Goal: Use online tool/utility: Utilize a website feature to perform a specific function

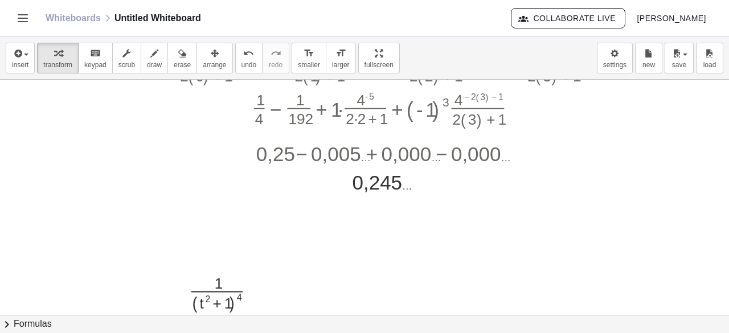
scroll to position [259, 525]
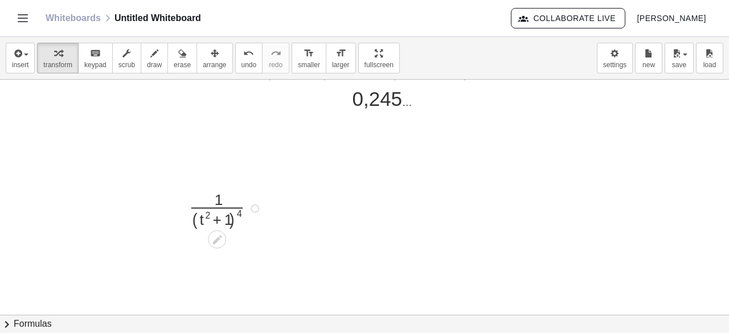
click at [251, 206] on div at bounding box center [255, 208] width 9 height 9
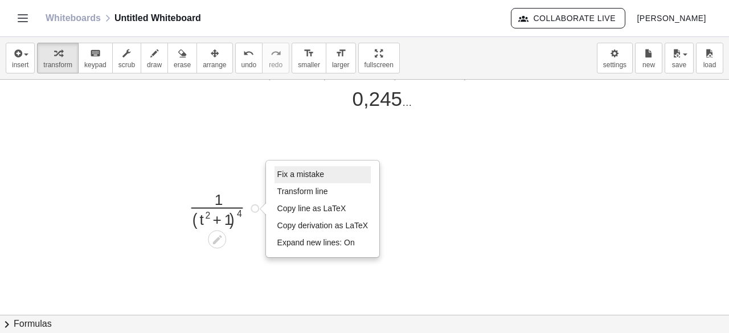
click at [296, 170] on span "Fix a mistake" at bounding box center [300, 174] width 47 height 9
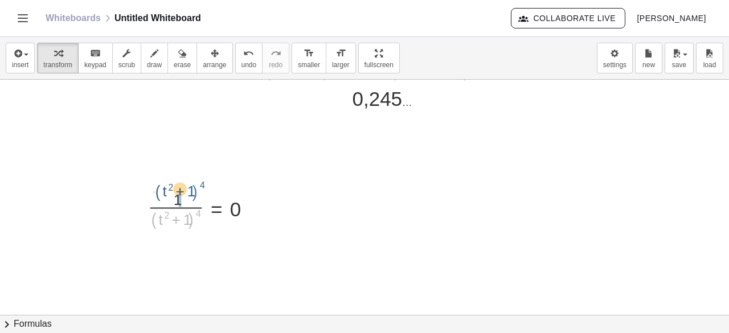
drag, startPoint x: 182, startPoint y: 226, endPoint x: 186, endPoint y: 198, distance: 28.8
click at [186, 198] on div at bounding box center [203, 208] width 123 height 44
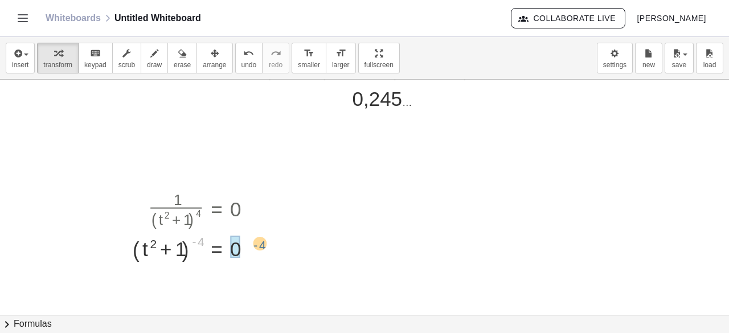
drag, startPoint x: 188, startPoint y: 242, endPoint x: 250, endPoint y: 246, distance: 61.6
click at [250, 246] on div at bounding box center [196, 246] width 139 height 32
drag, startPoint x: 162, startPoint y: 285, endPoint x: 167, endPoint y: 284, distance: 5.8
click at [167, 284] on div at bounding box center [196, 275] width 139 height 29
drag, startPoint x: 193, startPoint y: 283, endPoint x: 236, endPoint y: 283, distance: 43.3
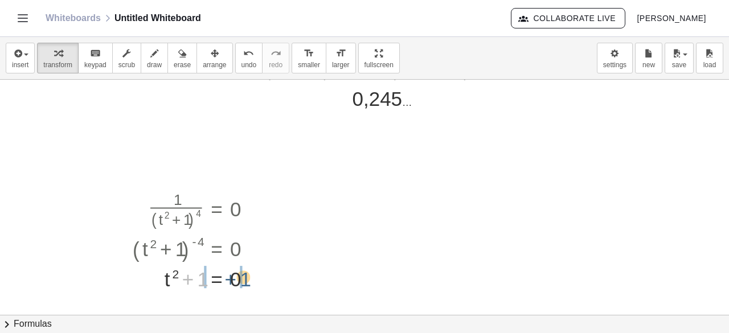
click at [236, 283] on div at bounding box center [196, 275] width 139 height 29
click at [168, 281] on div at bounding box center [199, 275] width 145 height 29
click at [178, 277] on div at bounding box center [199, 275] width 145 height 29
drag, startPoint x: 187, startPoint y: 275, endPoint x: 172, endPoint y: 280, distance: 15.7
click at [172, 280] on div at bounding box center [199, 275] width 145 height 28
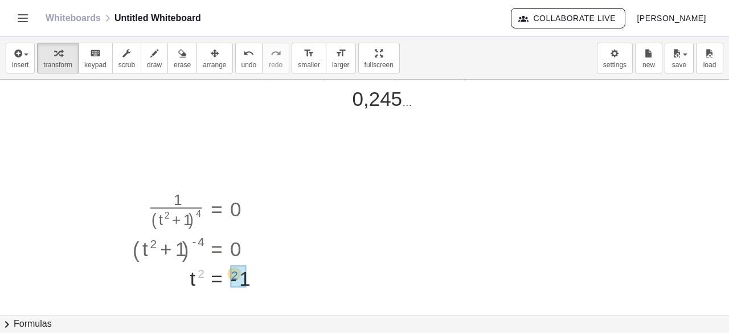
drag, startPoint x: 189, startPoint y: 273, endPoint x: 223, endPoint y: 275, distance: 33.7
click at [250, 284] on div at bounding box center [212, 276] width 171 height 32
click at [263, 283] on div at bounding box center [212, 276] width 171 height 32
click at [263, 283] on div at bounding box center [106, 175] width 1245 height 709
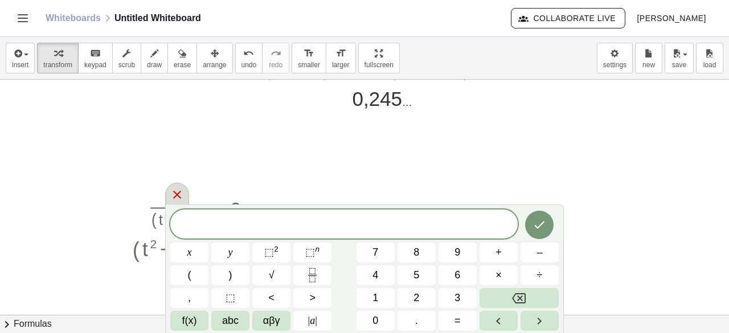
click at [184, 198] on div at bounding box center [177, 194] width 24 height 22
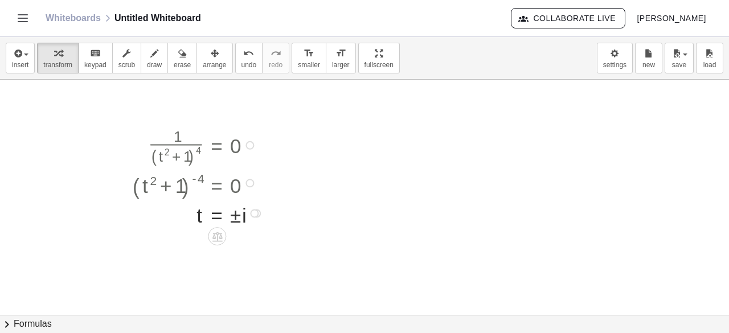
scroll to position [325, 525]
click at [252, 209] on div "Fix a mistake Transform line Copy line as LaTeX Copy derivation as LaTeX Expand…" at bounding box center [256, 211] width 9 height 9
click at [250, 212] on div "Transform line Copy line as LaTeX Copy derivation as LaTeX Expand new lines: On" at bounding box center [254, 211] width 9 height 9
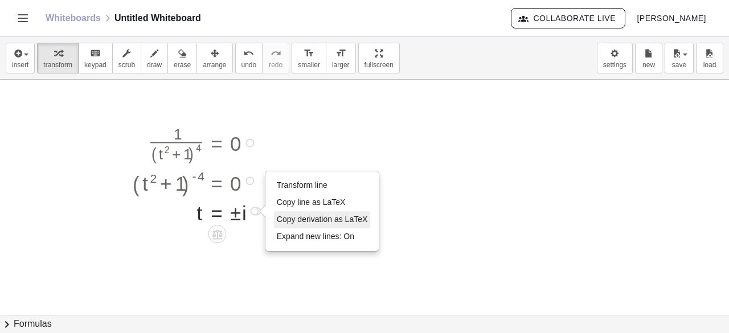
click at [301, 216] on span "Copy derivation as LaTeX" at bounding box center [322, 219] width 91 height 9
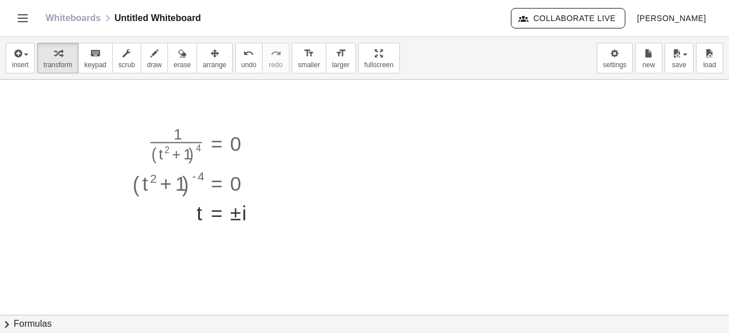
click at [347, 113] on div at bounding box center [106, 109] width 1245 height 709
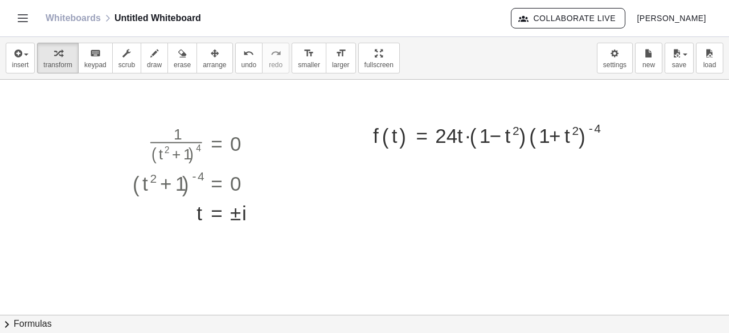
click at [349, 227] on div at bounding box center [106, 109] width 1245 height 709
drag, startPoint x: 370, startPoint y: 247, endPoint x: 389, endPoint y: 138, distance: 110.0
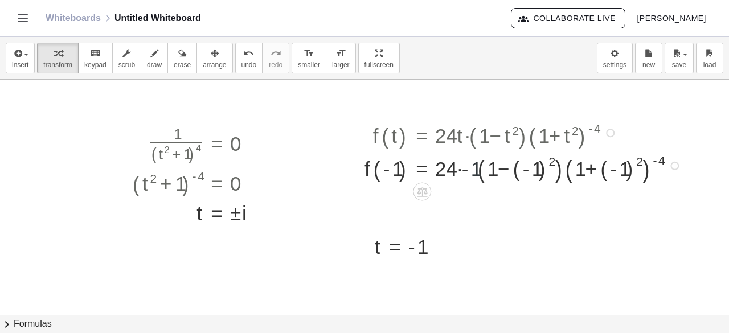
click at [468, 174] on div at bounding box center [525, 165] width 332 height 34
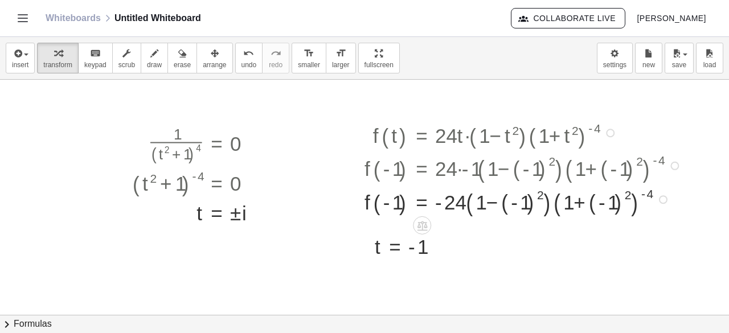
click at [530, 198] on div at bounding box center [525, 199] width 332 height 34
click at [496, 204] on div at bounding box center [525, 199] width 332 height 34
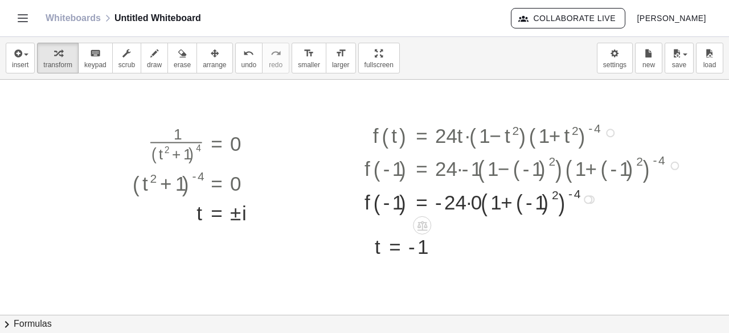
click at [547, 199] on div at bounding box center [525, 199] width 332 height 34
click at [499, 207] on div at bounding box center [525, 199] width 332 height 32
click at [489, 203] on div at bounding box center [525, 199] width 332 height 32
click at [471, 201] on div at bounding box center [525, 199] width 332 height 32
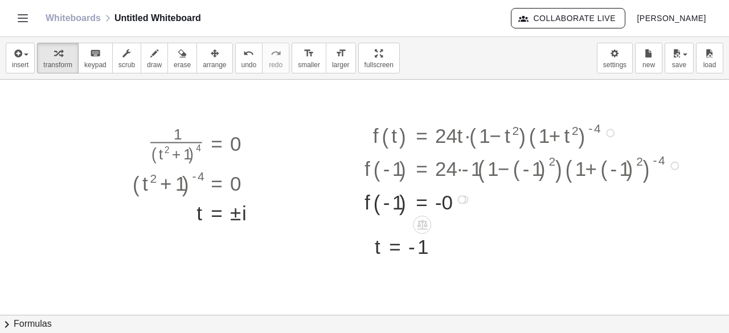
click at [438, 201] on div at bounding box center [525, 199] width 332 height 32
click at [430, 204] on div at bounding box center [525, 199] width 332 height 32
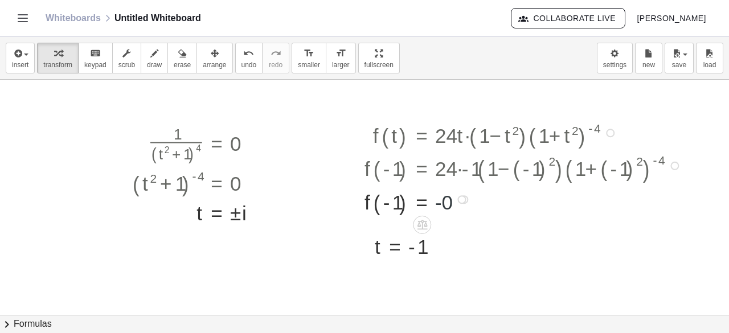
click at [430, 204] on div at bounding box center [525, 199] width 332 height 32
drag, startPoint x: 430, startPoint y: 204, endPoint x: 416, endPoint y: 203, distance: 13.7
click at [416, 203] on div at bounding box center [525, 199] width 332 height 32
drag, startPoint x: 434, startPoint y: 201, endPoint x: 449, endPoint y: 199, distance: 14.9
click at [449, 199] on div at bounding box center [525, 199] width 332 height 32
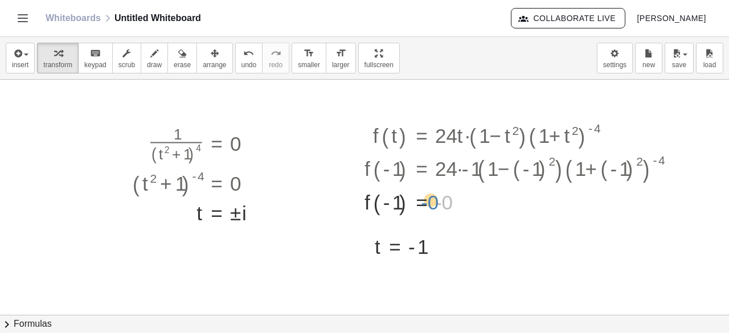
drag, startPoint x: 429, startPoint y: 202, endPoint x: 423, endPoint y: 202, distance: 6.3
click at [423, 202] on div at bounding box center [525, 199] width 332 height 32
click at [457, 197] on div at bounding box center [461, 199] width 9 height 9
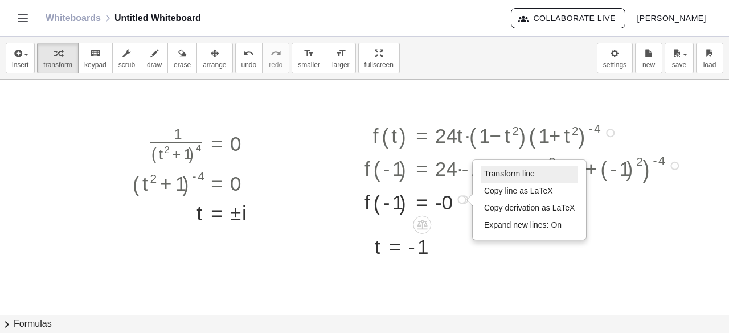
click at [498, 175] on span "Transform line" at bounding box center [509, 173] width 51 height 9
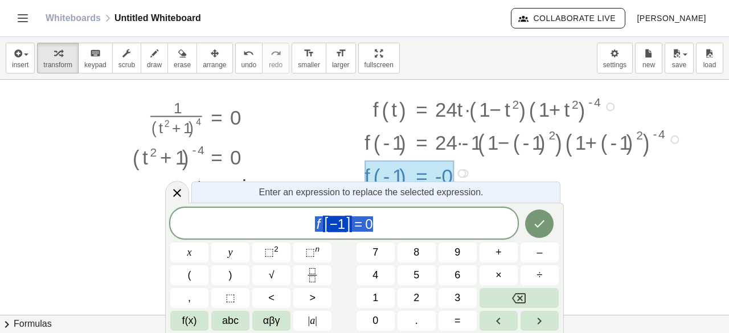
scroll to position [353, 525]
click at [547, 218] on button "Done" at bounding box center [539, 224] width 28 height 28
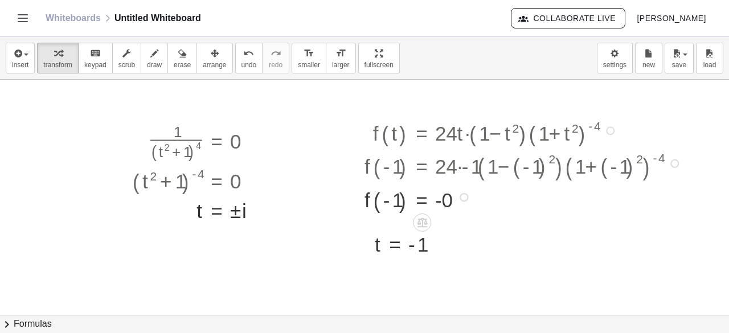
scroll to position [325, 525]
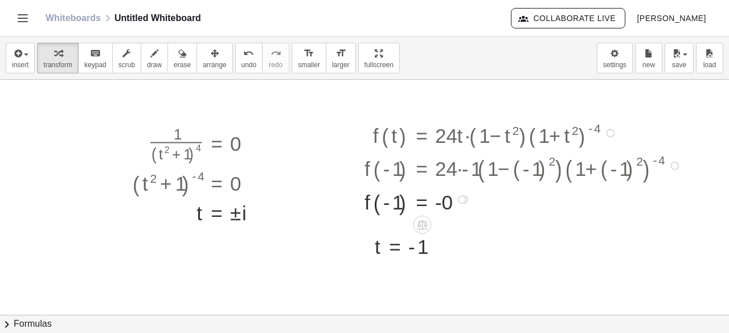
click at [457, 200] on div at bounding box center [461, 199] width 9 height 9
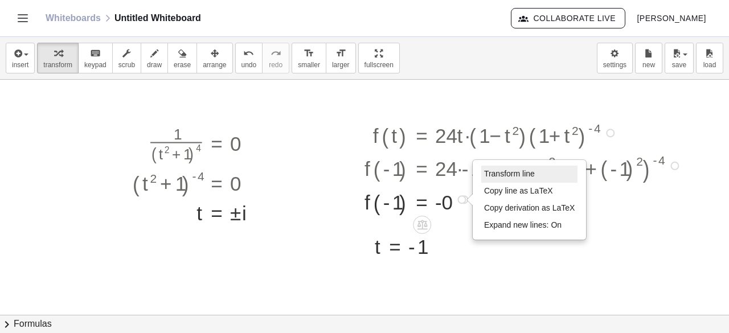
click at [493, 170] on span "Transform line" at bounding box center [509, 173] width 51 height 9
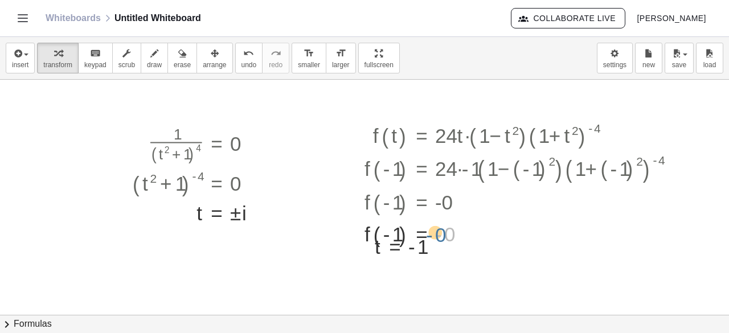
drag, startPoint x: 442, startPoint y: 227, endPoint x: 434, endPoint y: 228, distance: 8.0
click at [434, 228] on div at bounding box center [525, 230] width 332 height 32
click at [433, 235] on div at bounding box center [525, 230] width 332 height 32
drag, startPoint x: 447, startPoint y: 226, endPoint x: 446, endPoint y: 214, distance: 12.0
click at [446, 214] on div at bounding box center [525, 230] width 332 height 32
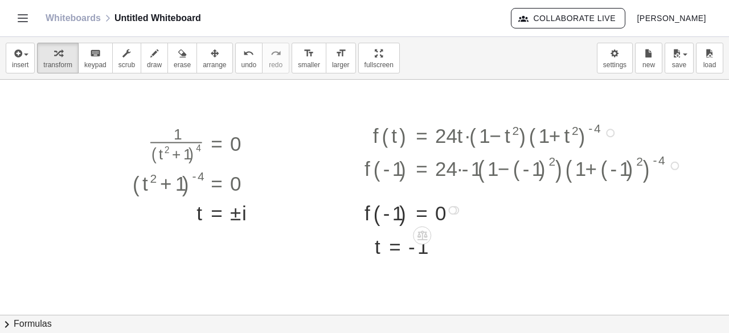
drag, startPoint x: 443, startPoint y: 228, endPoint x: 446, endPoint y: 203, distance: 25.2
click at [422, 210] on div "f ( , - 1 ) = 0 Transform line Copy line as LaTeX Copy derivation as LaTeX Expa…" at bounding box center [422, 210] width 0 height 0
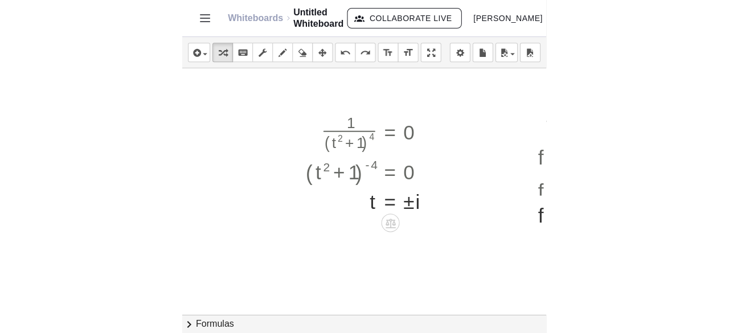
scroll to position [325, 791]
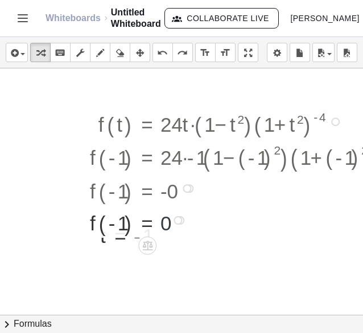
click at [231, 214] on div at bounding box center [250, 219] width 332 height 32
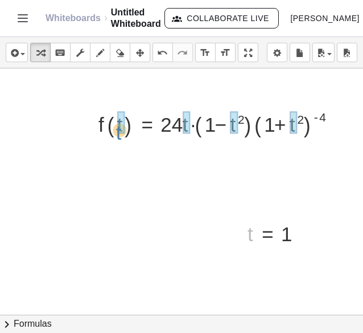
drag, startPoint x: 250, startPoint y: 234, endPoint x: 113, endPoint y: 128, distance: 173.3
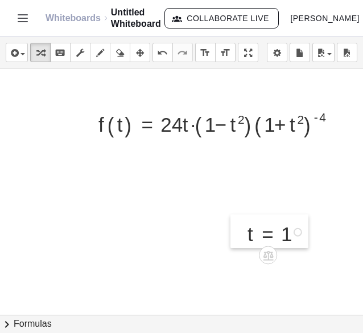
click at [246, 236] on div at bounding box center [239, 231] width 17 height 34
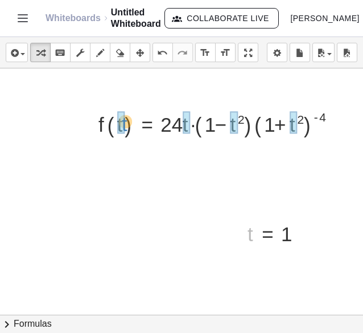
drag, startPoint x: 250, startPoint y: 235, endPoint x: 124, endPoint y: 125, distance: 166.8
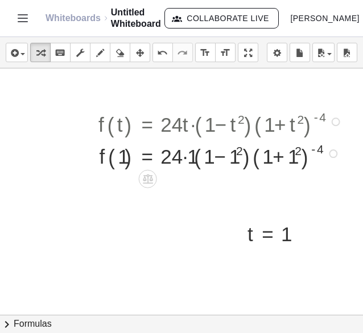
click at [193, 166] on div at bounding box center [222, 153] width 259 height 32
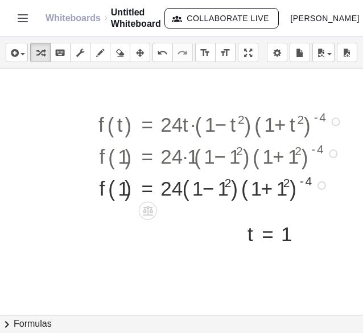
click at [220, 195] on div at bounding box center [222, 184] width 259 height 32
click at [285, 193] on div at bounding box center [222, 184] width 259 height 32
click at [279, 189] on div at bounding box center [222, 184] width 259 height 32
click at [260, 186] on div at bounding box center [222, 184] width 259 height 32
click at [218, 187] on div at bounding box center [222, 184] width 259 height 32
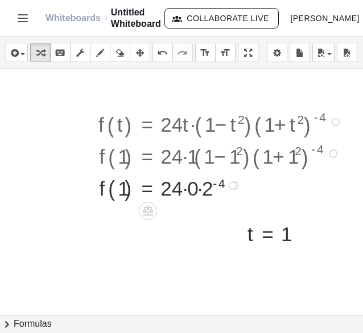
click at [205, 187] on div at bounding box center [222, 184] width 259 height 32
click at [205, 187] on div at bounding box center [205, 185] width 9 height 9
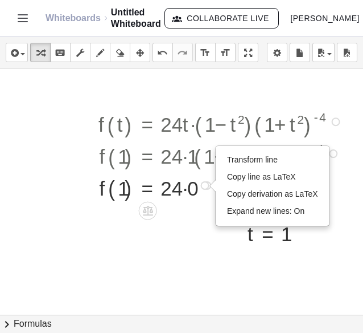
click at [181, 186] on div at bounding box center [222, 184] width 259 height 32
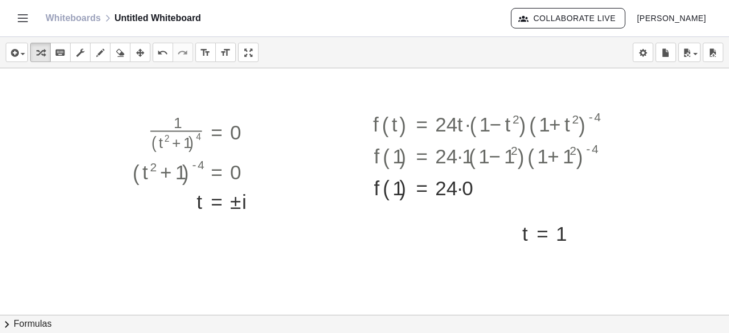
scroll to position [325, 525]
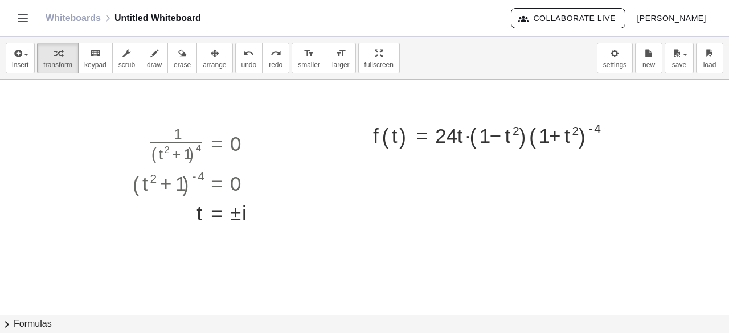
click at [383, 218] on div at bounding box center [106, 109] width 1245 height 709
drag, startPoint x: 401, startPoint y: 248, endPoint x: 389, endPoint y: 132, distance: 116.8
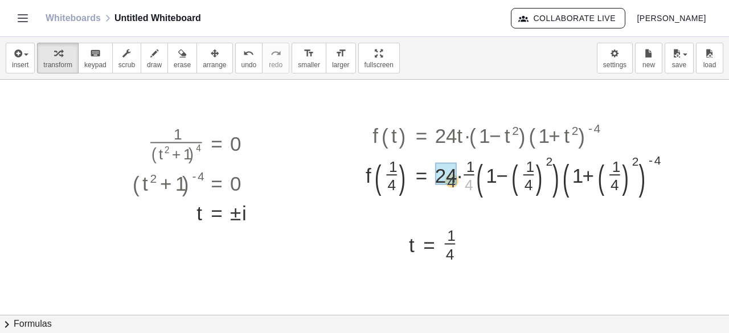
drag, startPoint x: 463, startPoint y: 182, endPoint x: 439, endPoint y: 177, distance: 24.9
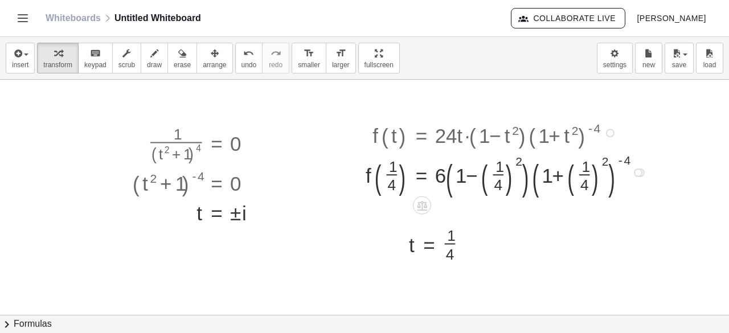
click at [506, 160] on div at bounding box center [508, 172] width 296 height 48
drag, startPoint x: 506, startPoint y: 160, endPoint x: 487, endPoint y: 175, distance: 24.8
click at [487, 175] on div at bounding box center [508, 172] width 296 height 48
drag, startPoint x: 509, startPoint y: 160, endPoint x: 495, endPoint y: 169, distance: 16.9
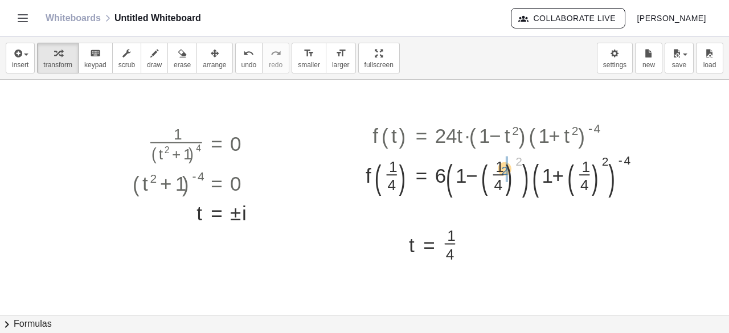
click at [495, 169] on div at bounding box center [508, 172] width 296 height 48
click at [480, 187] on div at bounding box center [497, 172] width 275 height 48
click at [485, 163] on div at bounding box center [497, 172] width 275 height 48
click at [465, 176] on div at bounding box center [497, 172] width 275 height 48
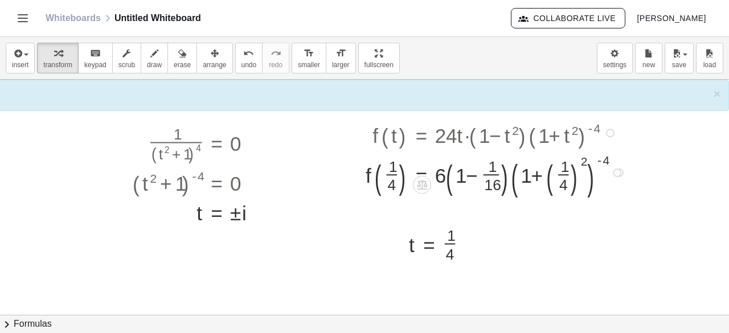
click at [571, 164] on div at bounding box center [497, 172] width 275 height 48
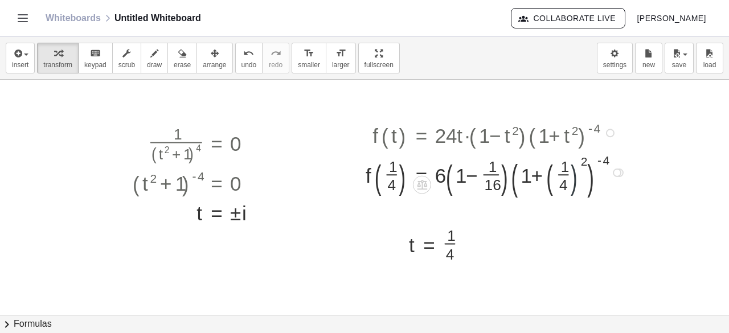
click at [571, 164] on div at bounding box center [497, 172] width 275 height 48
click at [574, 163] on div at bounding box center [497, 172] width 275 height 48
drag, startPoint x: 574, startPoint y: 163, endPoint x: 551, endPoint y: 165, distance: 22.9
click at [551, 165] on div at bounding box center [497, 172] width 275 height 48
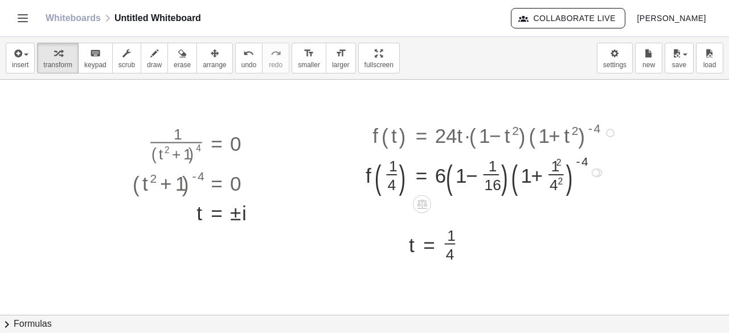
click at [547, 170] on div at bounding box center [493, 171] width 266 height 44
click at [547, 165] on div at bounding box center [493, 171] width 266 height 44
click at [546, 186] on div at bounding box center [493, 171] width 266 height 44
click at [466, 177] on div at bounding box center [493, 171] width 266 height 44
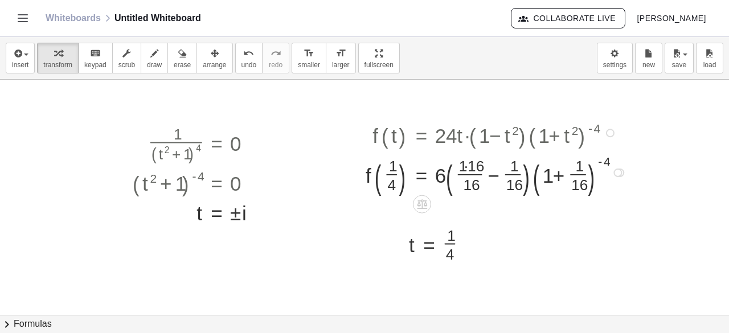
click at [462, 167] on div at bounding box center [498, 171] width 276 height 44
click at [475, 174] on div at bounding box center [493, 171] width 267 height 44
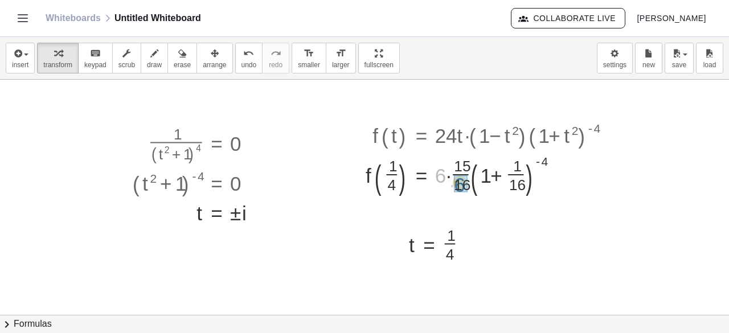
drag, startPoint x: 431, startPoint y: 175, endPoint x: 451, endPoint y: 184, distance: 21.4
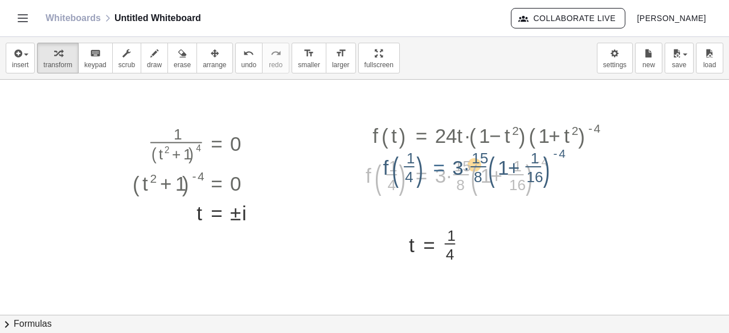
drag, startPoint x: 425, startPoint y: 173, endPoint x: 436, endPoint y: 170, distance: 11.7
click at [436, 170] on div at bounding box center [493, 171] width 266 height 44
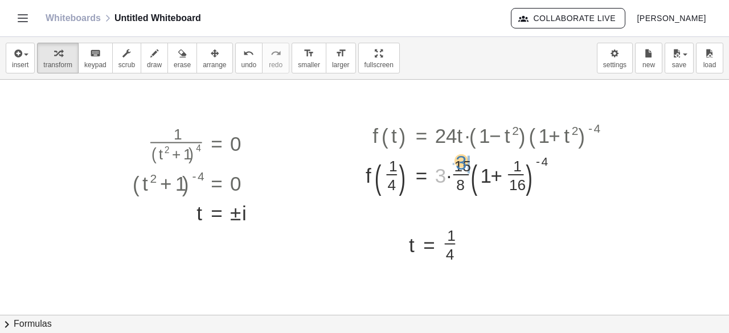
drag, startPoint x: 434, startPoint y: 173, endPoint x: 455, endPoint y: 160, distance: 25.3
click at [455, 160] on div at bounding box center [493, 171] width 266 height 44
click at [441, 165] on div at bounding box center [493, 171] width 266 height 44
click at [443, 166] on div at bounding box center [493, 171] width 266 height 44
drag, startPoint x: 494, startPoint y: 182, endPoint x: 461, endPoint y: 162, distance: 39.1
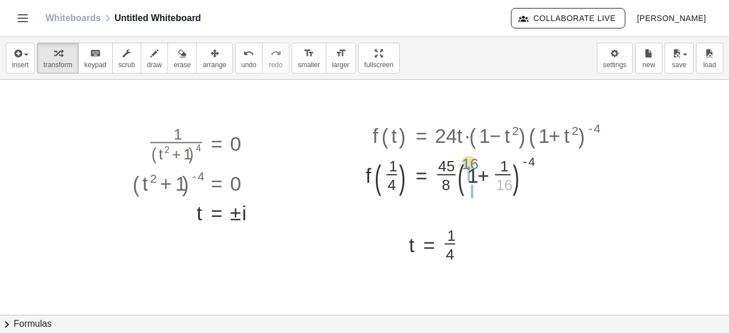
click at [461, 162] on div at bounding box center [493, 171] width 266 height 44
click at [490, 177] on div at bounding box center [493, 171] width 266 height 44
drag, startPoint x: 481, startPoint y: 170, endPoint x: 481, endPoint y: 186, distance: 15.4
click at [481, 186] on div at bounding box center [493, 171] width 266 height 44
drag, startPoint x: 496, startPoint y: 161, endPoint x: 472, endPoint y: 168, distance: 24.5
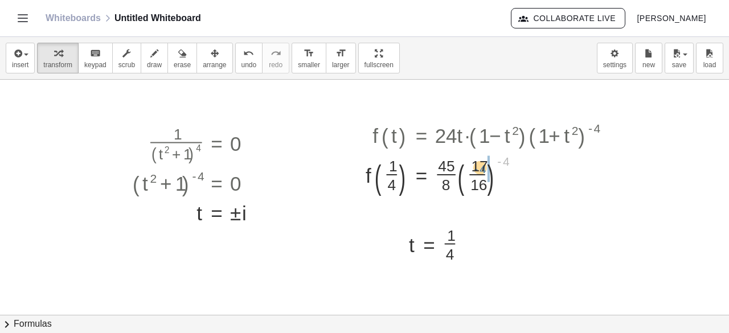
click at [472, 168] on div at bounding box center [493, 171] width 266 height 44
click at [471, 163] on div at bounding box center [493, 171] width 266 height 44
click at [483, 184] on div at bounding box center [493, 171] width 266 height 44
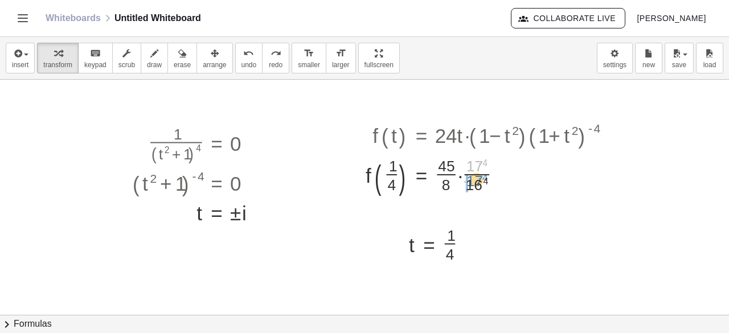
drag, startPoint x: 464, startPoint y: 162, endPoint x: 464, endPoint y: 177, distance: 14.8
click at [464, 177] on div at bounding box center [493, 171] width 266 height 44
drag, startPoint x: 487, startPoint y: 183, endPoint x: 476, endPoint y: 187, distance: 11.7
click at [476, 187] on div at bounding box center [493, 171] width 266 height 44
drag, startPoint x: 484, startPoint y: 169, endPoint x: 483, endPoint y: 193, distance: 23.4
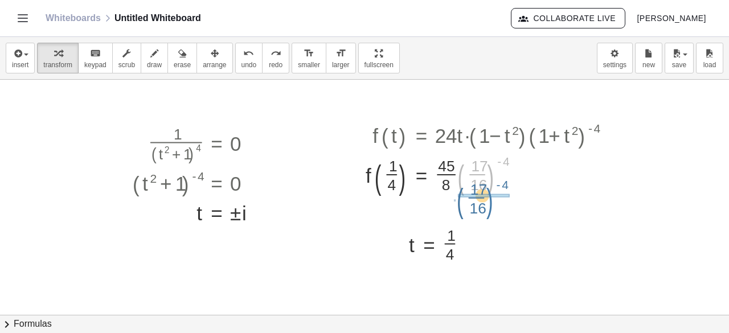
click at [483, 193] on div at bounding box center [493, 171] width 266 height 44
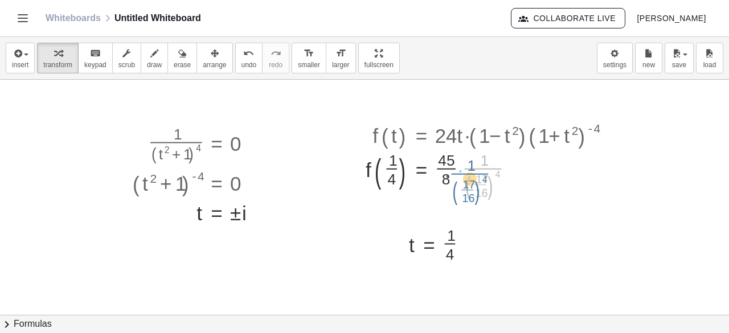
drag, startPoint x: 486, startPoint y: 170, endPoint x: 474, endPoint y: 175, distance: 13.0
click at [474, 175] on div at bounding box center [493, 172] width 266 height 56
drag, startPoint x: 489, startPoint y: 175, endPoint x: 473, endPoint y: 179, distance: 15.9
click at [473, 179] on div at bounding box center [493, 172] width 266 height 56
drag, startPoint x: 467, startPoint y: 188, endPoint x: 469, endPoint y: 157, distance: 31.4
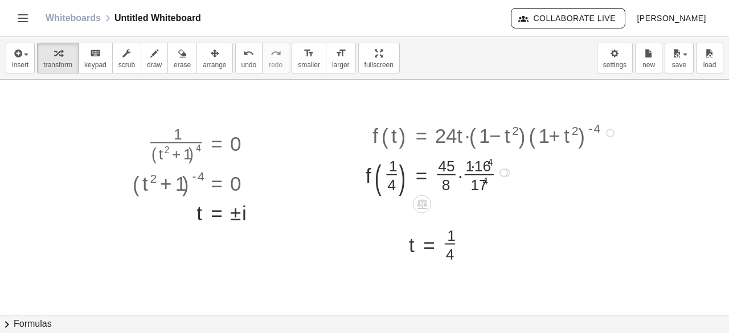
click at [467, 168] on div at bounding box center [493, 171] width 266 height 44
click at [459, 165] on div at bounding box center [480, 171] width 240 height 44
click at [438, 176] on div at bounding box center [493, 171] width 266 height 44
click at [463, 166] on div at bounding box center [493, 171] width 266 height 44
drag, startPoint x: 465, startPoint y: 166, endPoint x: 418, endPoint y: 185, distance: 51.1
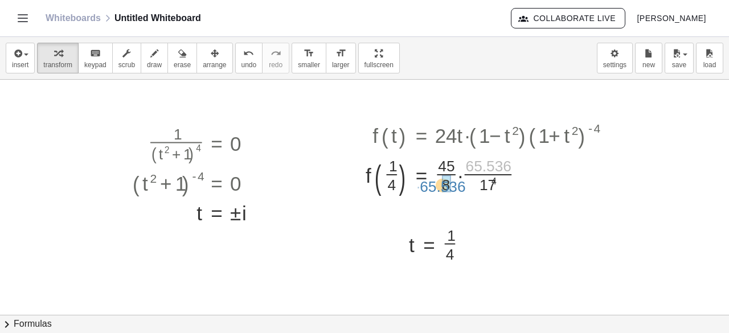
click at [418, 185] on div at bounding box center [493, 171] width 266 height 44
drag, startPoint x: 435, startPoint y: 183, endPoint x: 492, endPoint y: 164, distance: 60.4
drag, startPoint x: 441, startPoint y: 173, endPoint x: 479, endPoint y: 159, distance: 40.5
click at [479, 159] on div at bounding box center [493, 171] width 266 height 44
click at [461, 162] on div at bounding box center [493, 171] width 266 height 44
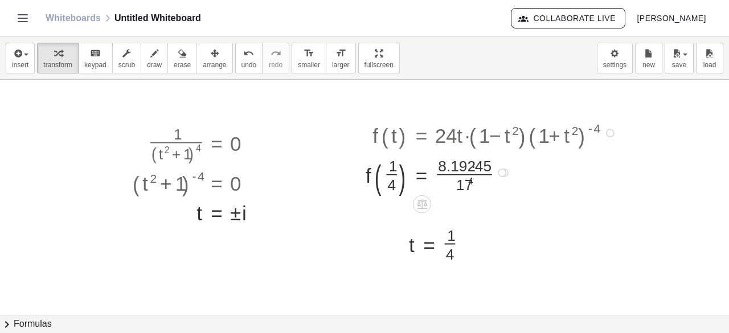
click at [464, 165] on div at bounding box center [493, 171] width 266 height 44
click at [454, 183] on div at bounding box center [493, 171] width 266 height 44
click at [450, 163] on div at bounding box center [493, 171] width 266 height 44
click at [474, 170] on div at bounding box center [493, 171] width 266 height 44
click at [465, 174] on div at bounding box center [493, 171] width 266 height 44
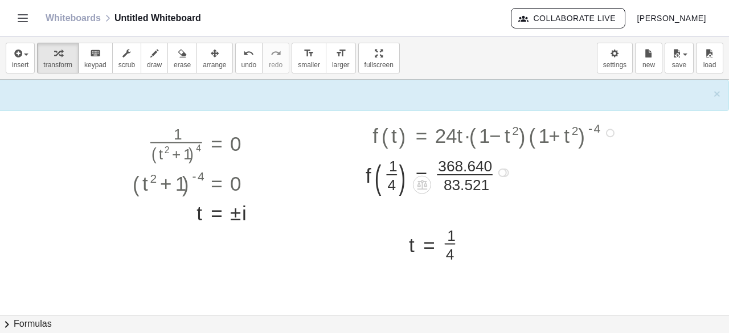
click at [456, 172] on div at bounding box center [493, 171] width 266 height 44
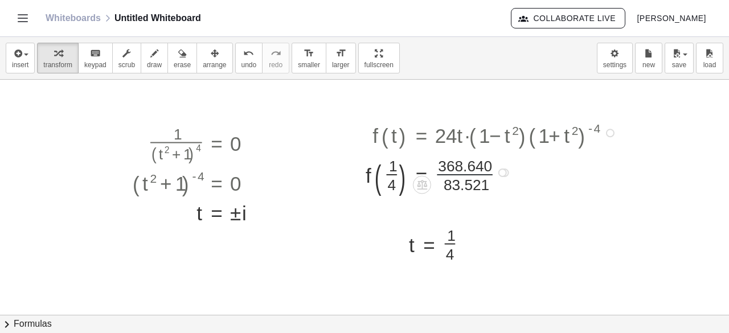
click at [456, 172] on div at bounding box center [493, 171] width 266 height 44
click at [489, 169] on div at bounding box center [493, 173] width 9 height 9
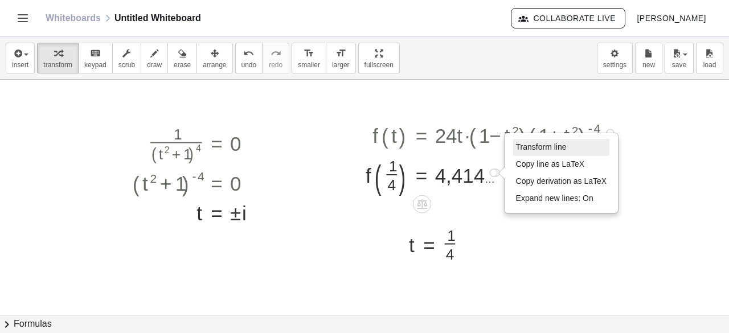
click at [516, 146] on span "Transform line" at bounding box center [541, 146] width 51 height 9
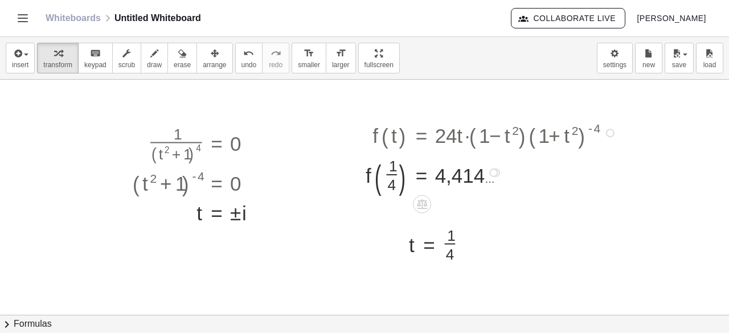
click at [296, 220] on div at bounding box center [106, 109] width 1245 height 709
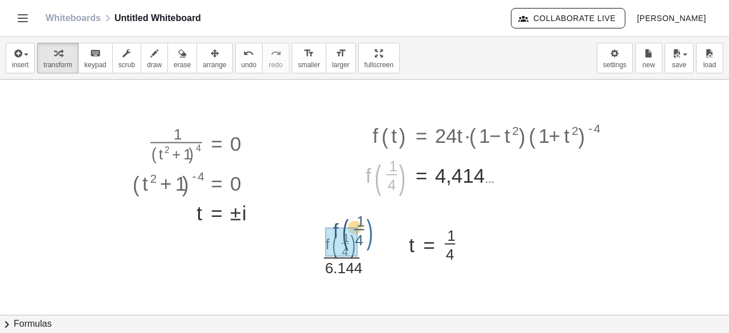
drag, startPoint x: 391, startPoint y: 174, endPoint x: 349, endPoint y: 237, distance: 75.7
click at [349, 237] on div "− · x 11 · 11 + · x 9 · 9 − · x 7 · 7 + · x 5 · 5 − · x 3 · 3 + x + x − · x 11 …" at bounding box center [106, 109] width 1245 height 709
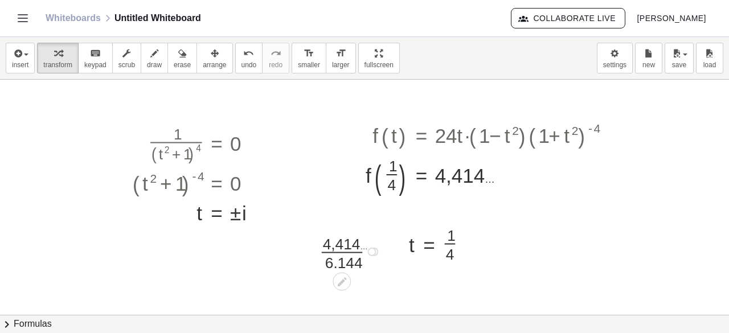
click at [333, 251] on div at bounding box center [352, 251] width 76 height 42
click at [371, 285] on div at bounding box center [375, 286] width 9 height 9
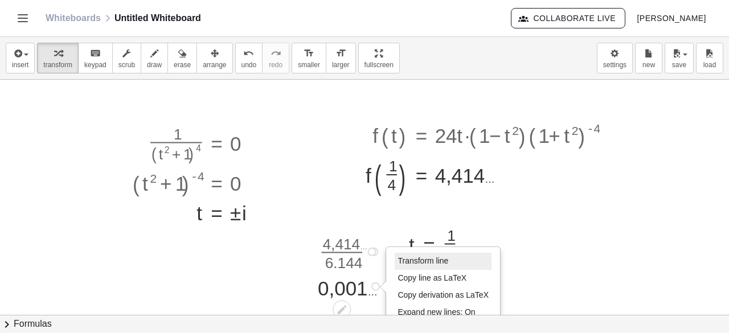
click at [395, 258] on li "Transform line" at bounding box center [443, 261] width 97 height 17
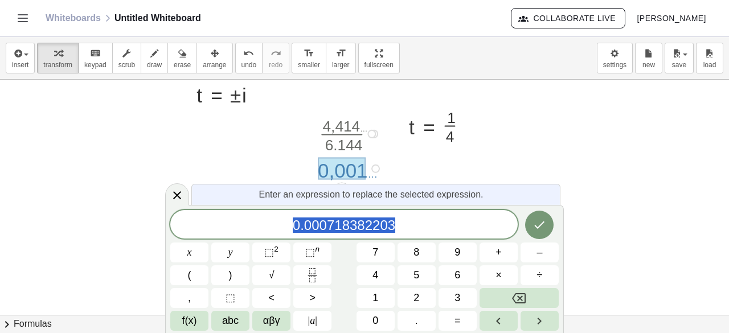
scroll to position [449, 525]
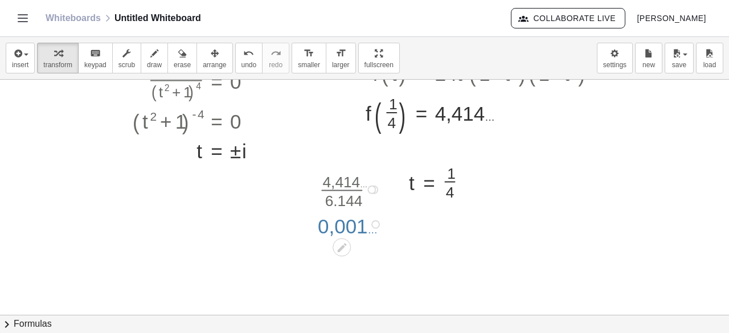
click at [146, 171] on div "− · x 11 · 11 + · x 9 · 9 − · x 7 · 7 + · x 5 · 5 − · x 3 · 3 + x + x − · x 11 …" at bounding box center [106, 47] width 1245 height 709
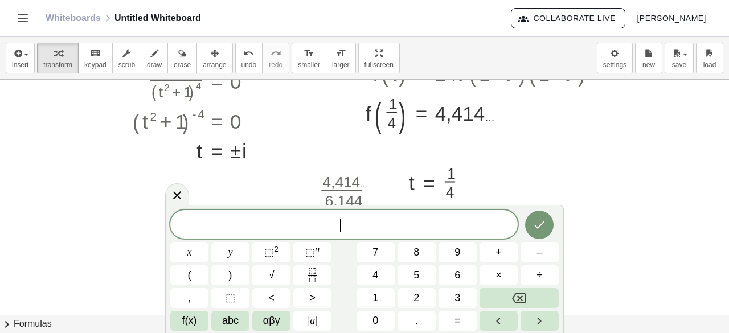
click at [146, 134] on div at bounding box center [199, 118] width 145 height 32
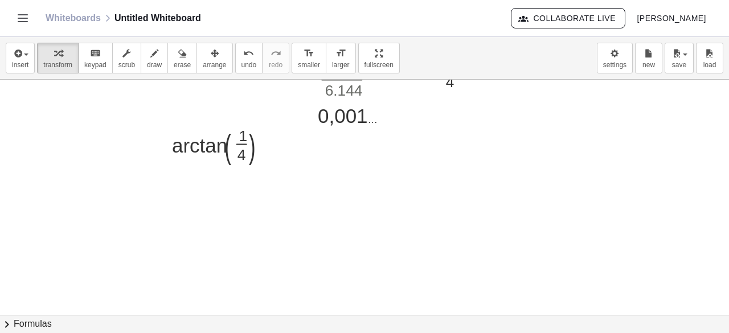
scroll to position [510, 525]
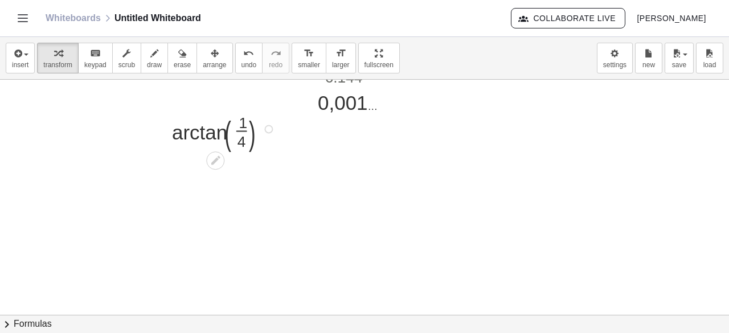
click at [224, 138] on div at bounding box center [225, 128] width 118 height 44
click at [242, 127] on div at bounding box center [225, 128] width 118 height 44
click at [235, 129] on div at bounding box center [225, 128] width 118 height 44
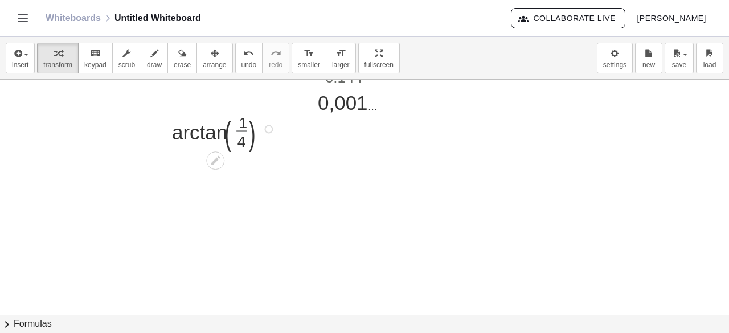
click at [235, 129] on div at bounding box center [225, 128] width 118 height 44
click at [235, 129] on div at bounding box center [226, 129] width 140 height 32
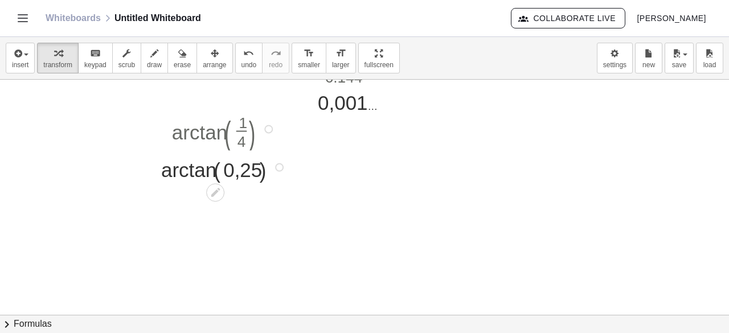
click at [186, 134] on div at bounding box center [226, 128] width 140 height 44
click at [183, 160] on div at bounding box center [226, 166] width 140 height 32
click at [183, 160] on div at bounding box center [225, 166] width 118 height 28
click at [183, 160] on div at bounding box center [226, 166] width 140 height 28
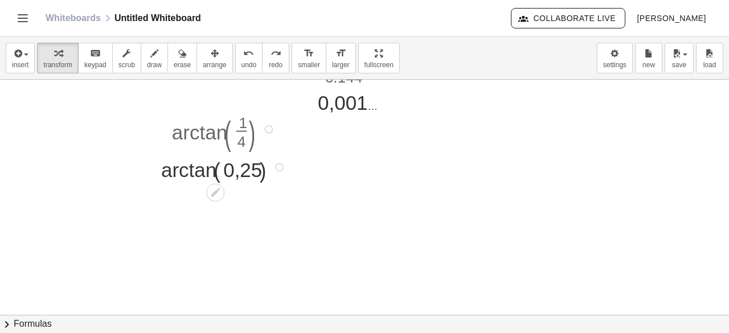
click at [188, 176] on div at bounding box center [226, 166] width 140 height 32
click at [242, 198] on div at bounding box center [226, 196] width 140 height 28
click at [252, 197] on div at bounding box center [256, 197] width 9 height 9
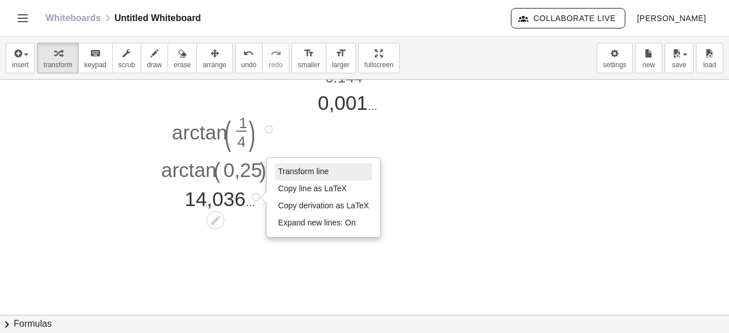
click at [275, 176] on li "Transform line" at bounding box center [323, 172] width 97 height 17
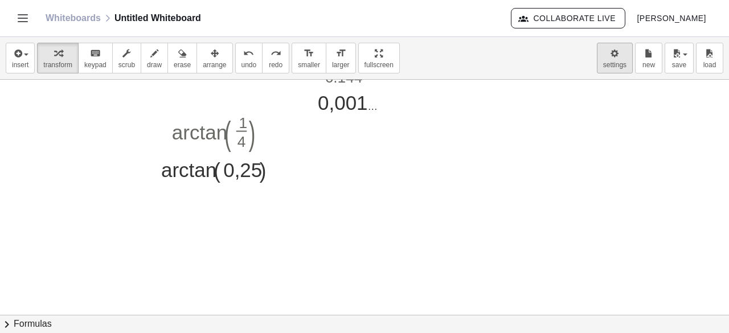
click at [614, 50] on body "Graspable Math Activities Whiteboards Classes Account v1.31.2 | Privacy policy …" at bounding box center [364, 166] width 729 height 333
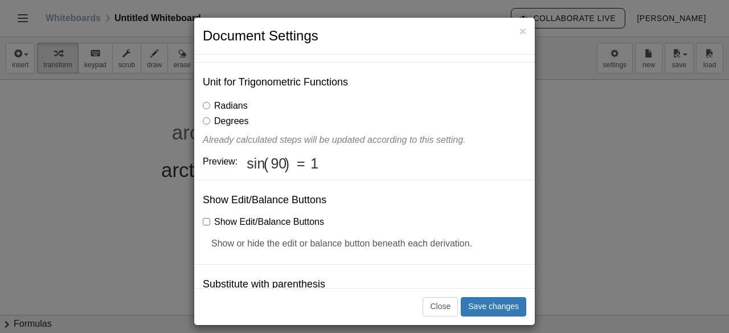
scroll to position [118, 0]
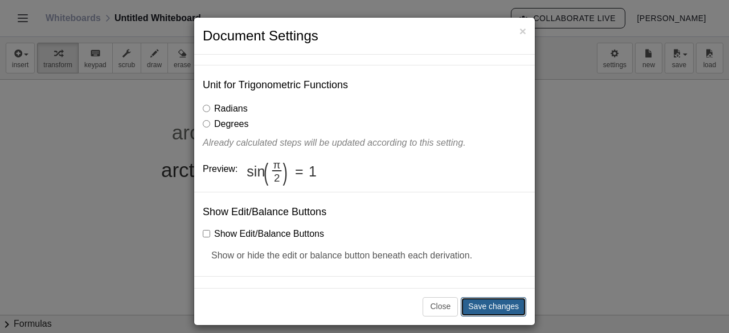
click at [504, 309] on button "Save changes" at bounding box center [494, 306] width 66 height 19
click at [506, 310] on button "Save changes" at bounding box center [494, 306] width 66 height 19
click at [493, 310] on button "Save changes" at bounding box center [494, 306] width 66 height 19
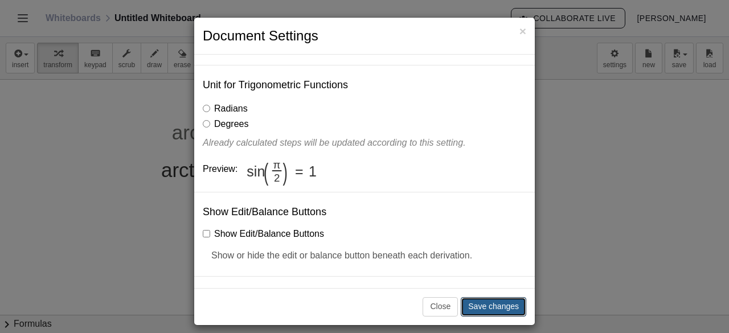
click at [493, 310] on button "Save changes" at bounding box center [494, 306] width 66 height 19
click at [557, 228] on div "× Document Settings These settings are saved with the document you are currentl…" at bounding box center [364, 166] width 729 height 333
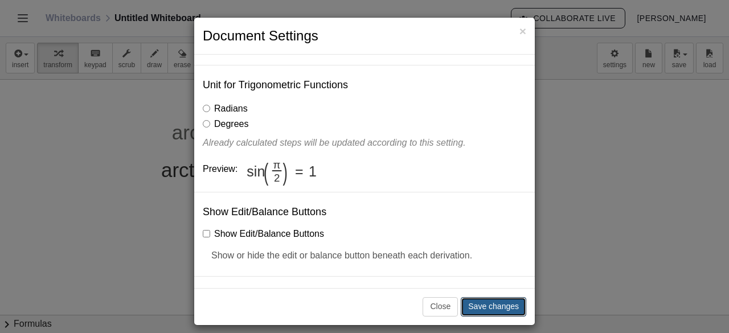
click at [481, 306] on button "Save changes" at bounding box center [494, 306] width 66 height 19
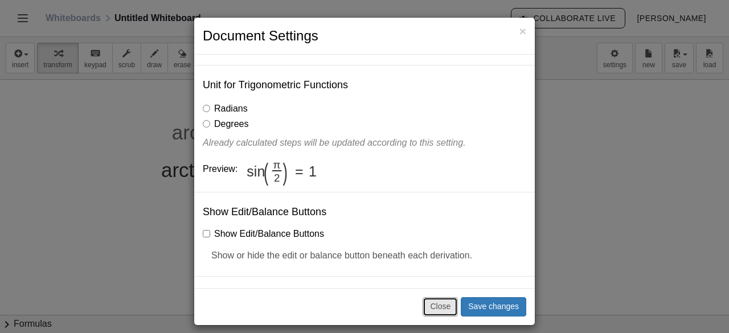
click at [450, 303] on button "Close" at bounding box center [440, 306] width 35 height 19
click at [379, 226] on div "Show Edit/Balance Buttons" at bounding box center [365, 232] width 324 height 17
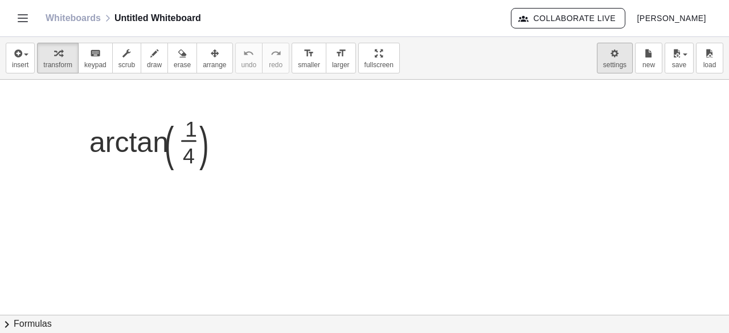
click at [627, 57] on body "Graspable Math Activities Whiteboards Classes Account v1.31.2 | Privacy policy …" at bounding box center [364, 166] width 729 height 333
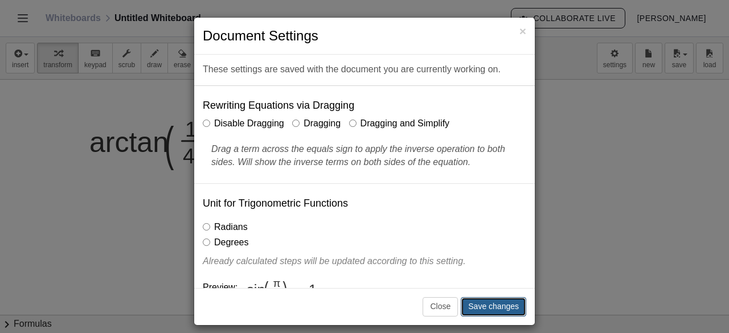
click at [491, 303] on button "Save changes" at bounding box center [494, 306] width 66 height 19
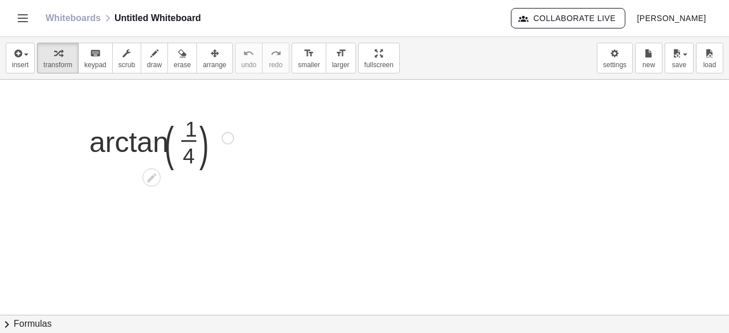
click at [185, 136] on div at bounding box center [162, 138] width 156 height 62
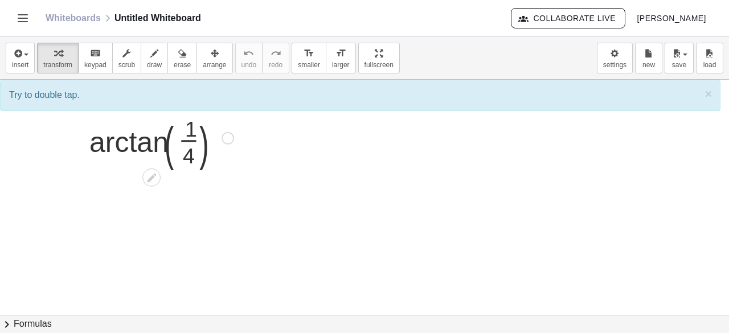
click at [189, 146] on div at bounding box center [162, 138] width 156 height 62
click at [187, 145] on div at bounding box center [162, 138] width 156 height 62
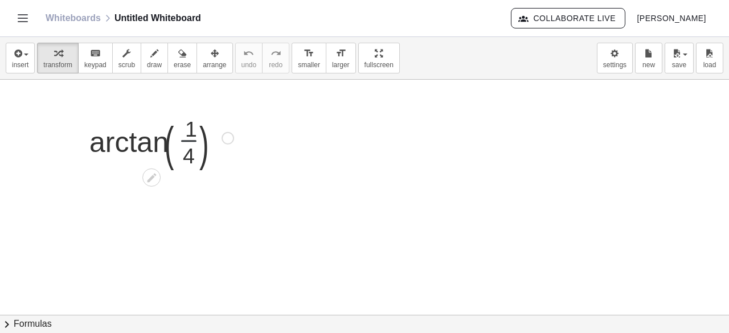
click at [187, 145] on div at bounding box center [162, 138] width 156 height 62
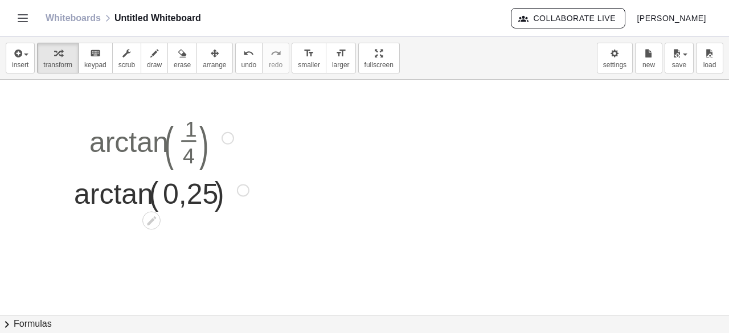
click at [148, 146] on div at bounding box center [161, 138] width 186 height 62
click at [122, 193] on div at bounding box center [161, 188] width 186 height 43
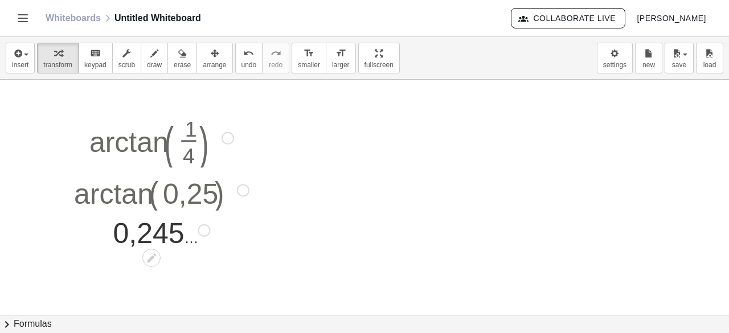
click at [210, 228] on div at bounding box center [204, 230] width 13 height 13
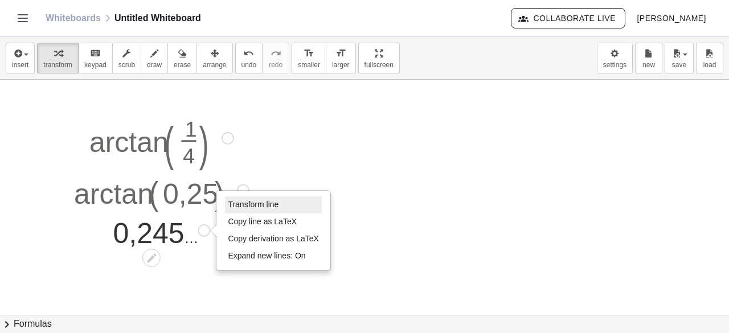
click at [232, 206] on span "Transform line" at bounding box center [253, 204] width 51 height 9
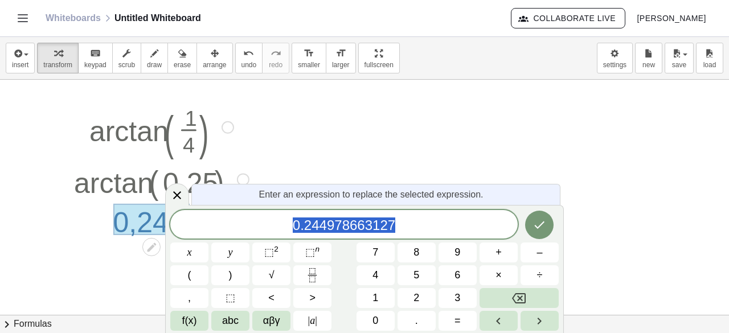
scroll to position [18, 0]
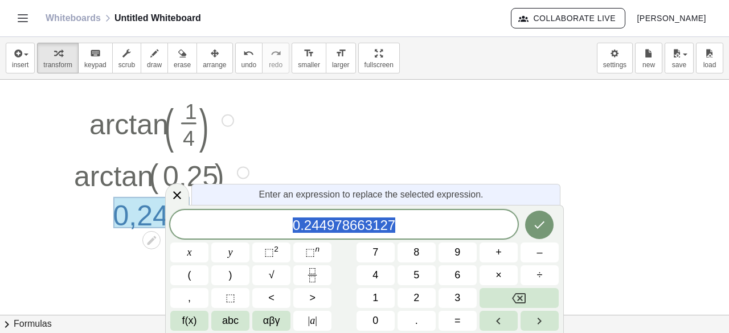
click at [423, 135] on div at bounding box center [364, 335] width 729 height 546
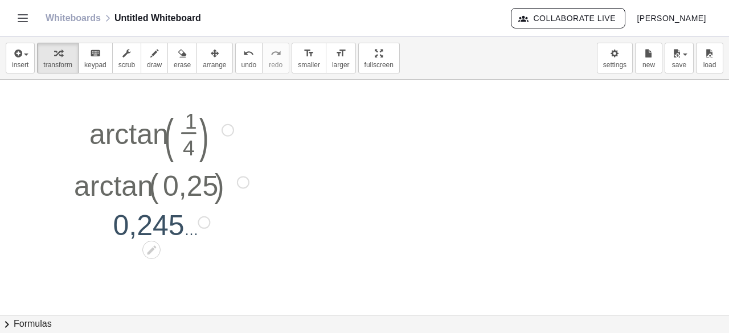
scroll to position [0, 0]
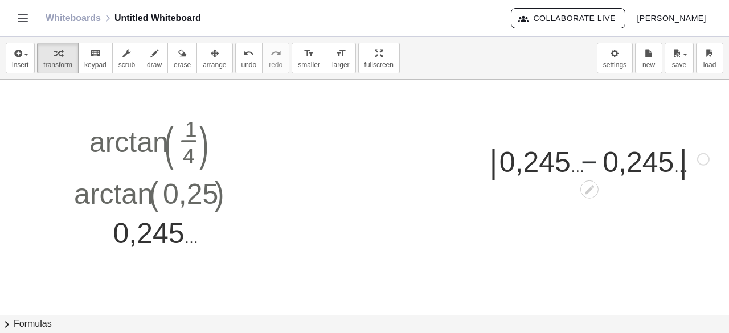
click at [598, 163] on div at bounding box center [599, 158] width 231 height 43
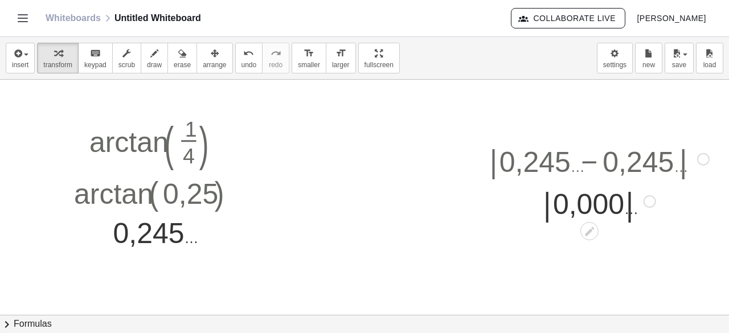
click at [646, 200] on div at bounding box center [650, 201] width 13 height 13
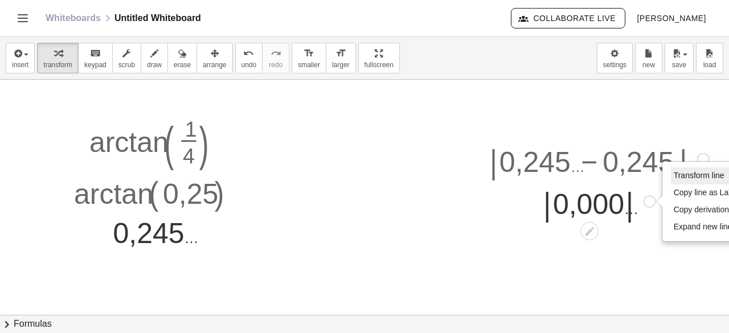
click at [675, 169] on li "Transform line" at bounding box center [719, 175] width 97 height 17
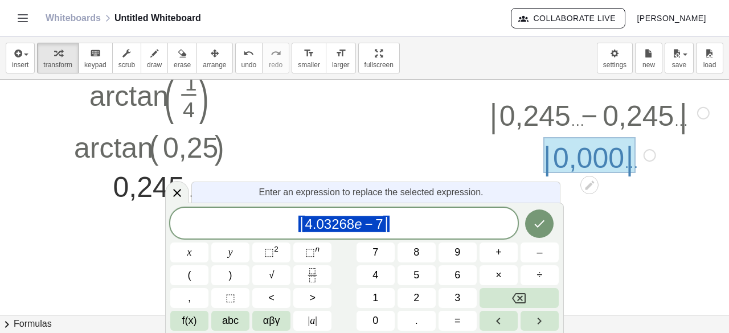
scroll to position [47, 0]
